Goal: Information Seeking & Learning: Learn about a topic

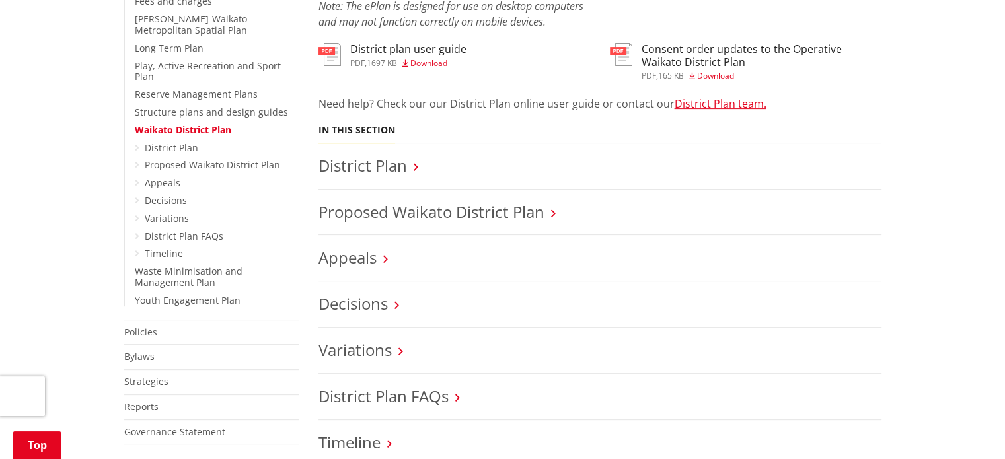
scroll to position [463, 0]
click at [444, 206] on link "Proposed Waikato District Plan" at bounding box center [432, 212] width 226 height 22
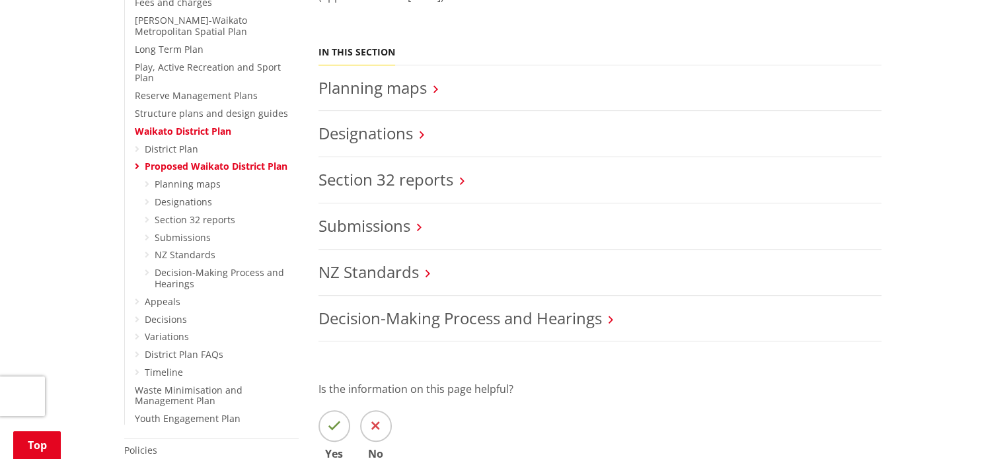
scroll to position [463, 0]
click at [163, 312] on link "Decisions" at bounding box center [166, 318] width 42 height 13
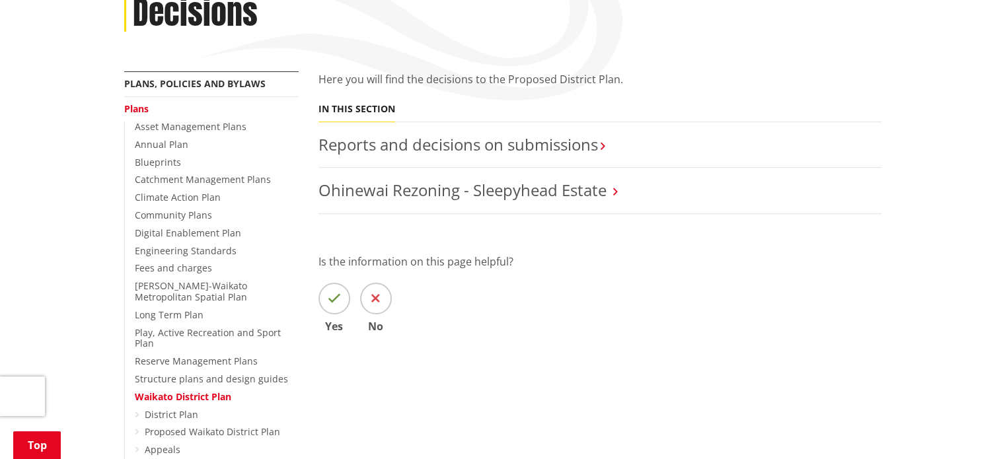
scroll to position [397, 0]
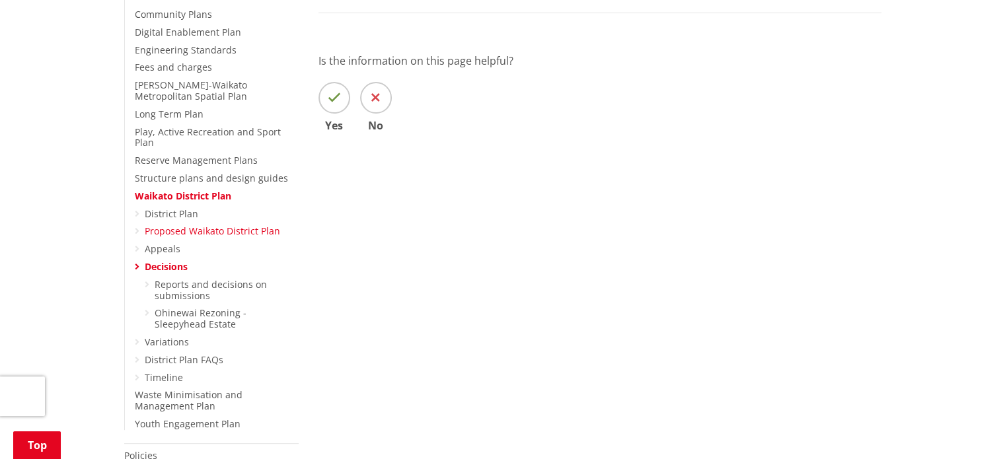
click at [245, 225] on link "Proposed Waikato District Plan" at bounding box center [213, 231] width 136 height 13
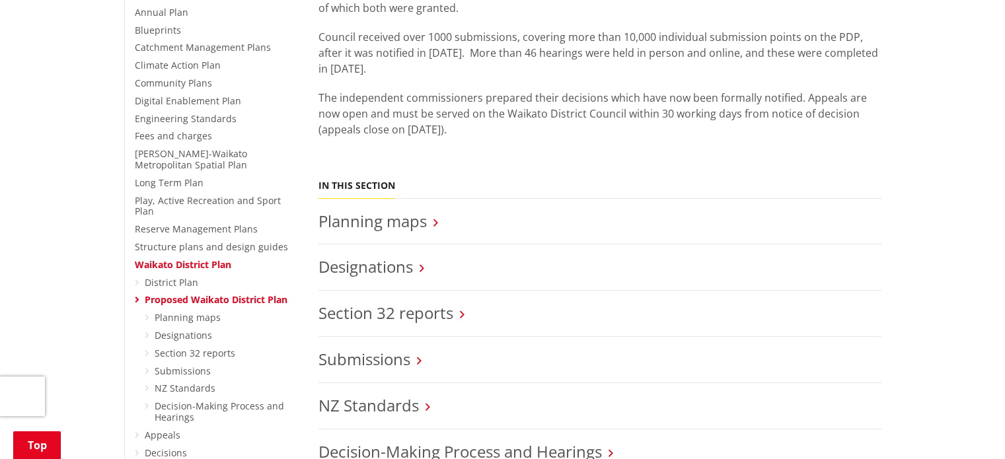
scroll to position [397, 0]
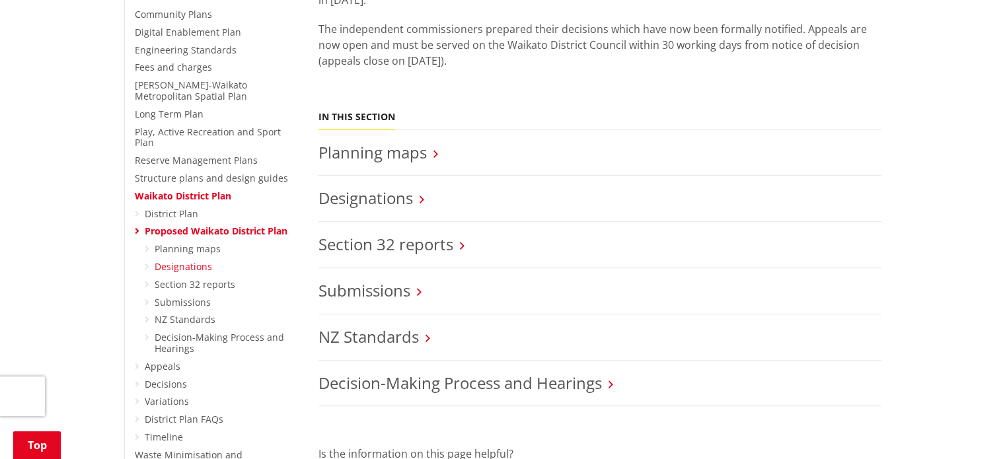
click at [184, 260] on link "Designations" at bounding box center [184, 266] width 58 height 13
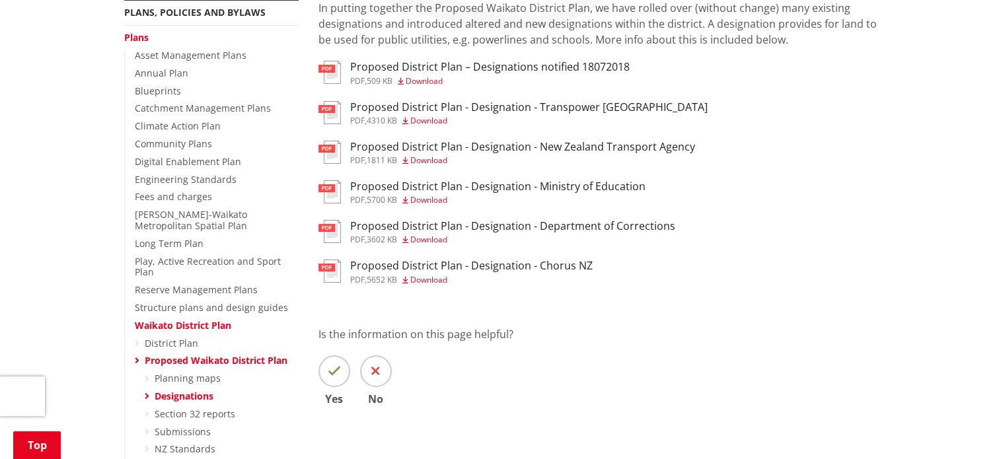
scroll to position [397, 0]
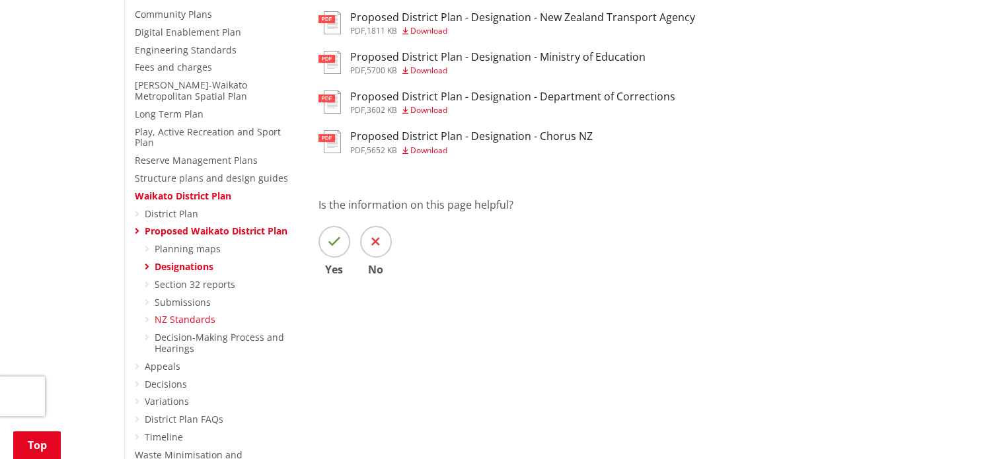
click at [207, 313] on link "NZ Standards" at bounding box center [185, 319] width 61 height 13
click at [169, 313] on link "NZ Standards" at bounding box center [185, 319] width 61 height 13
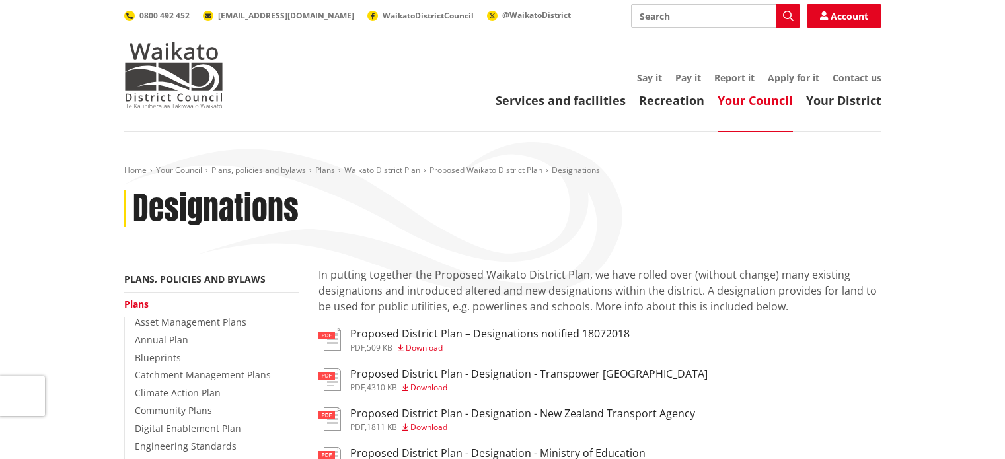
scroll to position [397, 0]
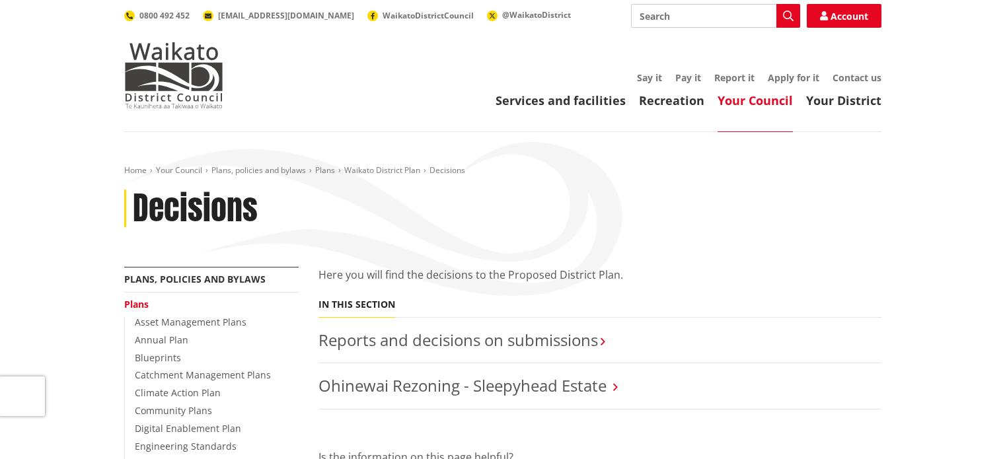
scroll to position [397, 0]
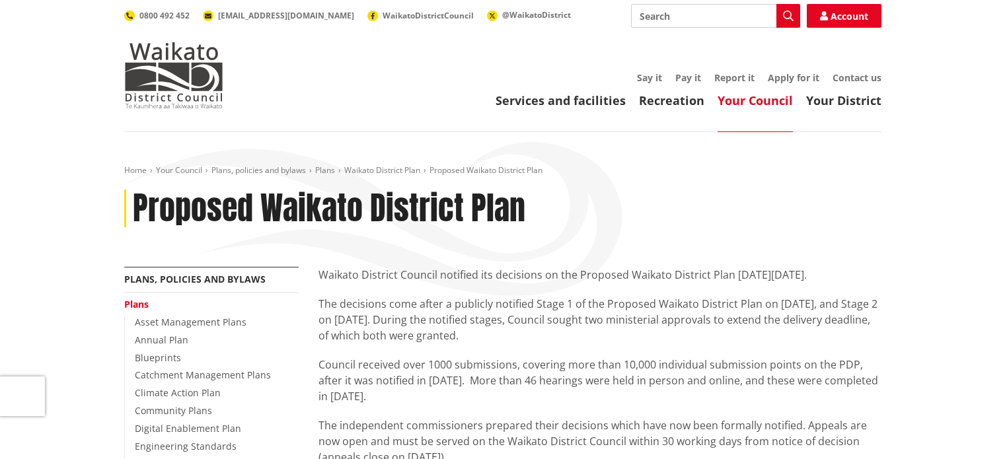
scroll to position [463, 0]
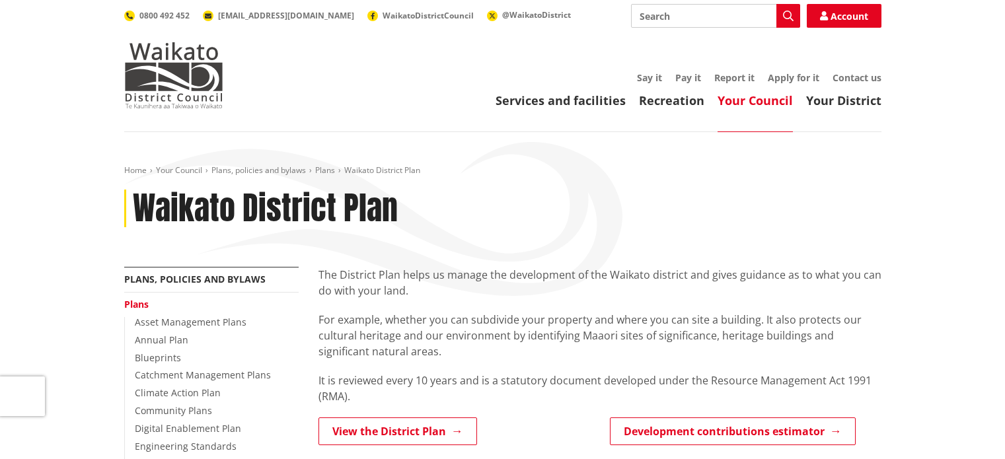
scroll to position [463, 0]
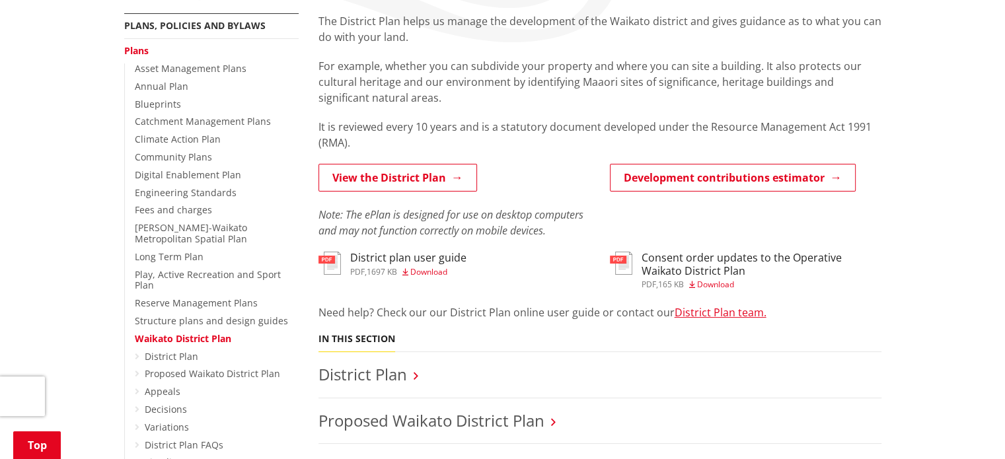
scroll to position [264, 0]
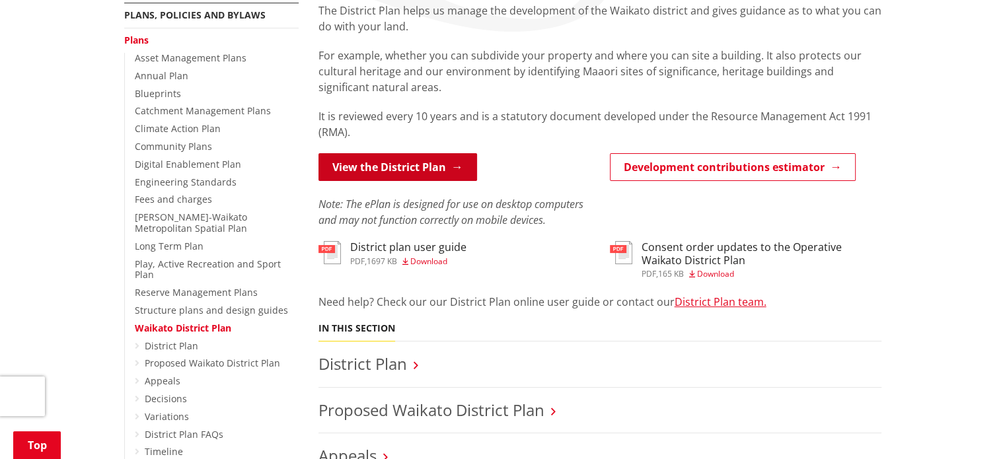
click at [418, 169] on link "View the District Plan" at bounding box center [398, 167] width 159 height 28
